Goal: Share content

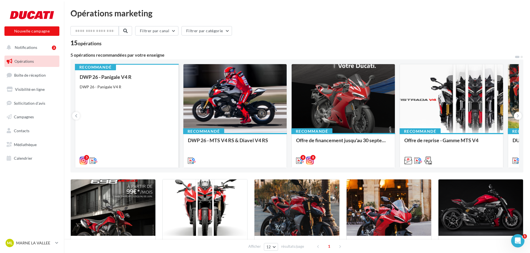
click at [133, 86] on div "DWP 26 - Panigale V4 R" at bounding box center [127, 87] width 94 height 6
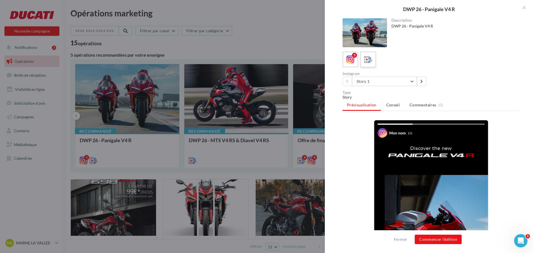
click at [370, 56] on icon at bounding box center [368, 60] width 8 height 8
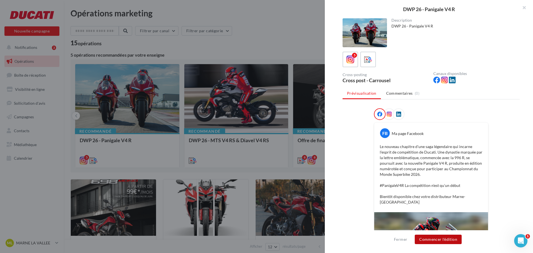
click at [455, 239] on button "Commencer l'édition" at bounding box center [438, 239] width 47 height 9
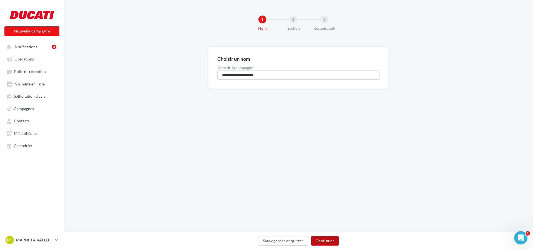
click at [337, 241] on button "Continuer" at bounding box center [324, 240] width 27 height 9
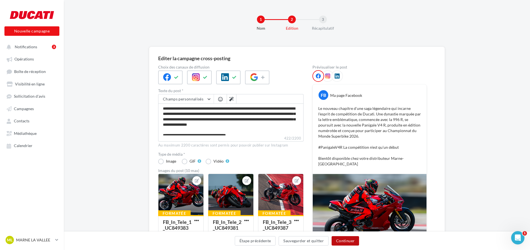
click at [341, 243] on button "Continuer" at bounding box center [345, 240] width 27 height 9
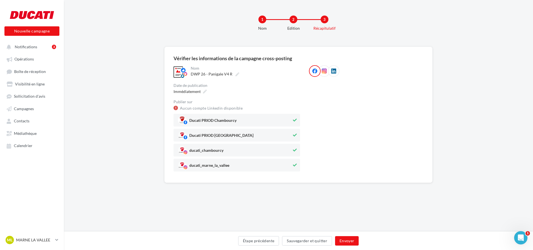
click at [236, 119] on span "Ducati PRIOD Chambourcy" at bounding box center [212, 122] width 47 height 6
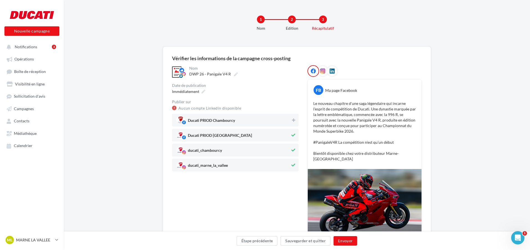
click at [288, 131] on span "Ducati PRIOD Marne-la-Vallée" at bounding box center [234, 135] width 114 height 8
click at [268, 137] on span "Ducati PRIOD Marne-la-Vallée" at bounding box center [234, 135] width 114 height 8
click at [263, 152] on span "ducati_chambourcy" at bounding box center [234, 150] width 114 height 8
click at [266, 242] on button "Étape précédente" at bounding box center [257, 240] width 41 height 9
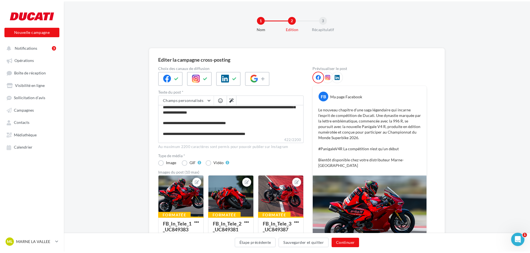
scroll to position [21, 0]
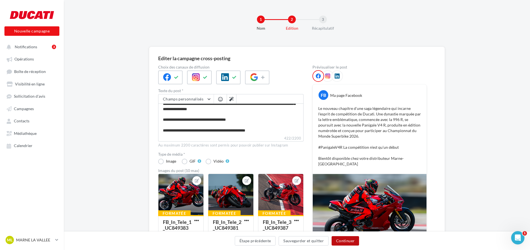
click at [345, 240] on button "Continuer" at bounding box center [345, 240] width 27 height 9
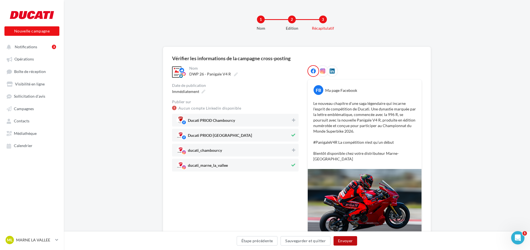
click at [350, 241] on button "Envoyer" at bounding box center [346, 240] width 24 height 9
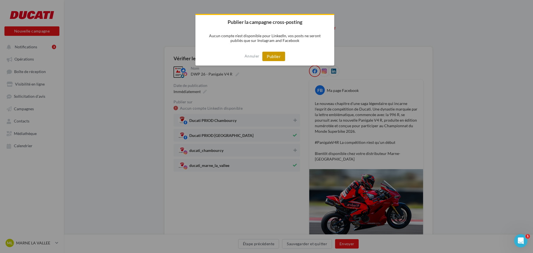
click at [273, 54] on button "Publier" at bounding box center [273, 56] width 23 height 9
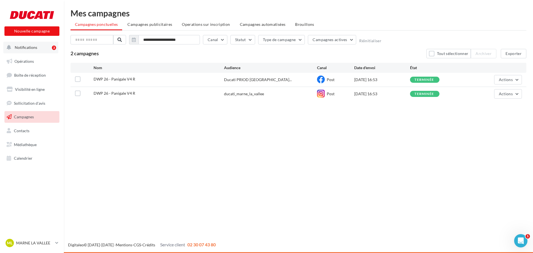
click at [27, 50] on button "Notifications 3" at bounding box center [30, 48] width 55 height 12
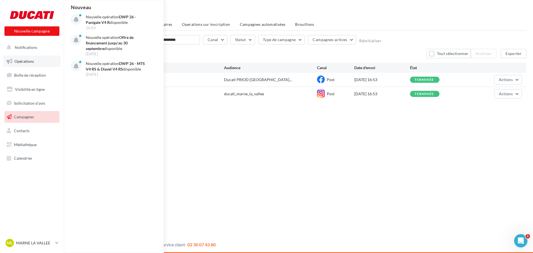
click at [23, 62] on span "Opérations" at bounding box center [23, 61] width 19 height 5
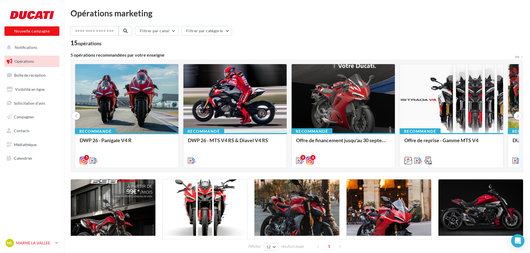
click at [22, 242] on p "MARNE LA VALLEE" at bounding box center [34, 243] width 37 height 6
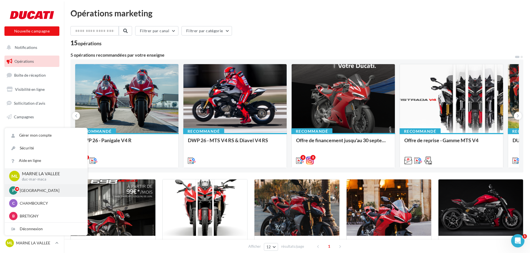
click at [27, 190] on p "[GEOGRAPHIC_DATA]" at bounding box center [50, 191] width 61 height 6
